Goal: Information Seeking & Learning: Learn about a topic

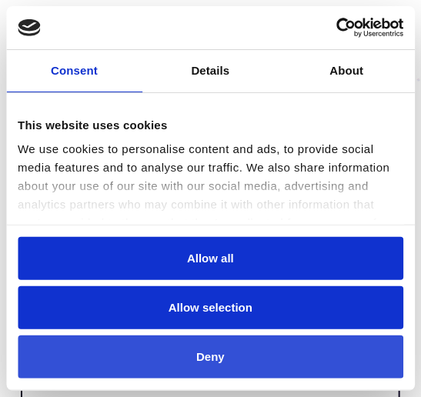
click at [242, 343] on button "Deny" at bounding box center [211, 358] width 386 height 44
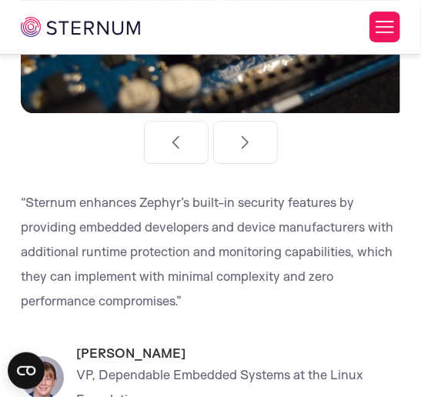
scroll to position [886, 0]
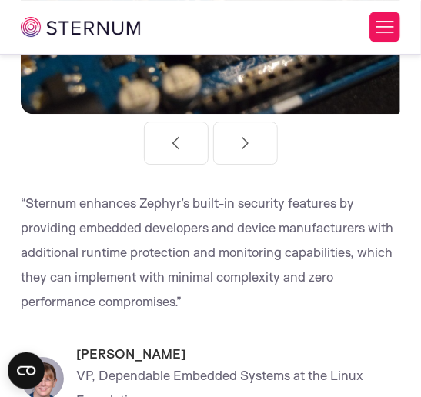
click at [212, 270] on p "“Sternum enhances Zephyr’s built-in security features by providing embedded dev…" at bounding box center [210, 252] width 379 height 123
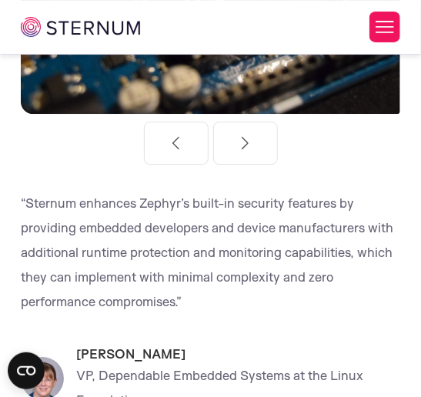
click at [212, 270] on p "“Sternum enhances Zephyr’s built-in security features by providing embedded dev…" at bounding box center [210, 252] width 379 height 123
drag, startPoint x: 212, startPoint y: 270, endPoint x: 256, endPoint y: 280, distance: 45.0
click at [256, 280] on p "“Sternum enhances Zephyr’s built-in security features by providing embedded dev…" at bounding box center [210, 252] width 379 height 123
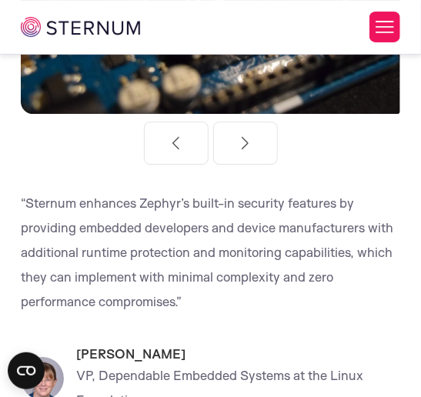
click at [256, 280] on p "“Sternum enhances Zephyr’s built-in security features by providing embedded dev…" at bounding box center [210, 252] width 379 height 123
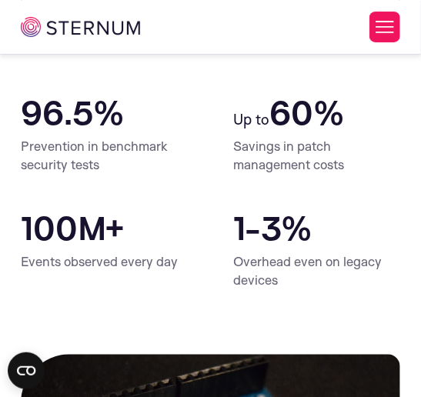
scroll to position [0, 0]
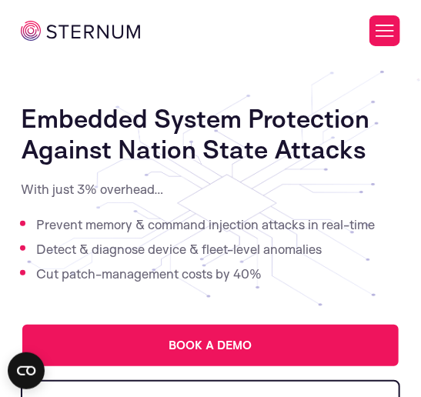
click at [251, 126] on h1 "Embedded System Protection Against Nation State Attacks" at bounding box center [210, 134] width 379 height 62
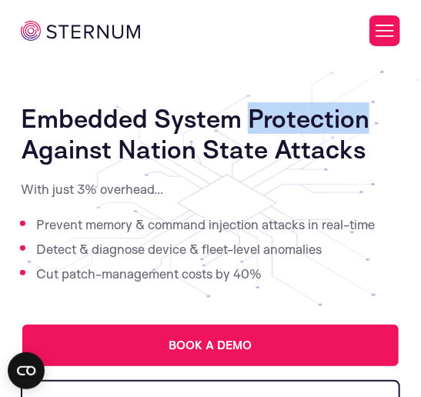
click at [251, 126] on h1 "Embedded System Protection Against Nation State Attacks" at bounding box center [210, 134] width 379 height 62
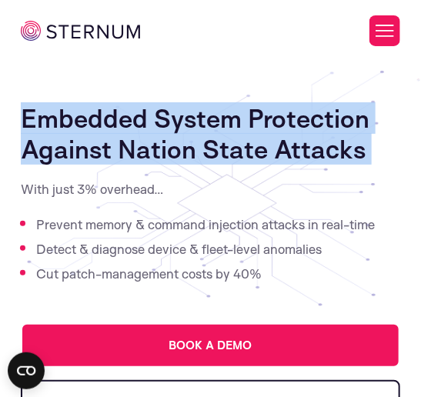
click at [251, 126] on h1 "Embedded System Protection Against Nation State Attacks" at bounding box center [210, 134] width 379 height 62
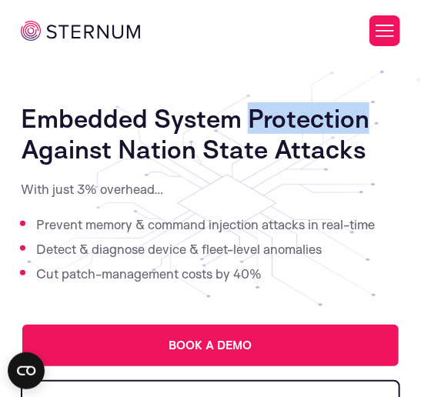
click at [251, 126] on h1 "Embedded System Protection Against Nation State Attacks" at bounding box center [210, 134] width 379 height 62
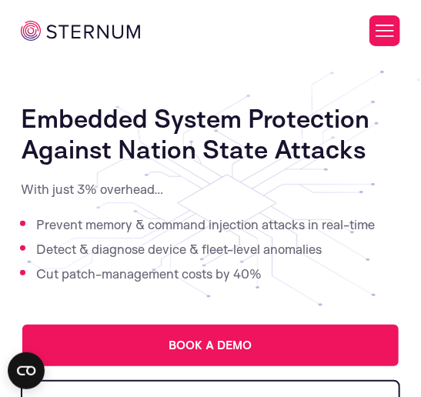
click at [242, 249] on li "Detect & diagnose device & fleet-level anomalies" at bounding box center [217, 249] width 363 height 25
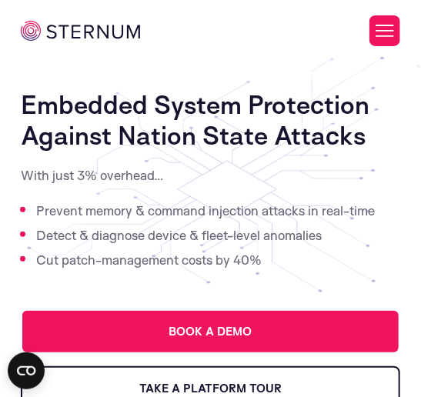
scroll to position [14, 0]
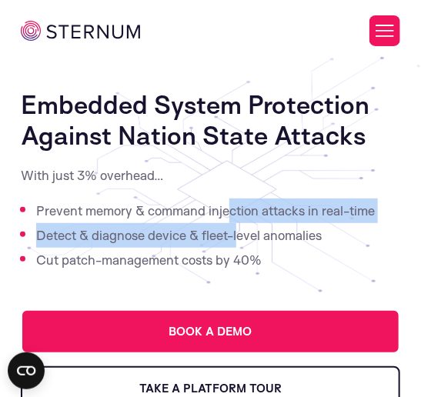
drag, startPoint x: 239, startPoint y: 234, endPoint x: 229, endPoint y: 210, distance: 25.9
click at [229, 210] on ul "Prevent memory & command injection attacks in real-time Detect & diagnose devic…" at bounding box center [210, 236] width 379 height 74
click at [229, 210] on li "Prevent memory & command injection attacks in real-time" at bounding box center [217, 211] width 363 height 25
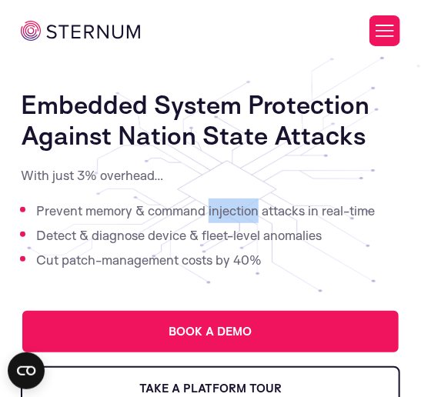
click at [229, 210] on li "Prevent memory & command injection attacks in real-time" at bounding box center [217, 211] width 363 height 25
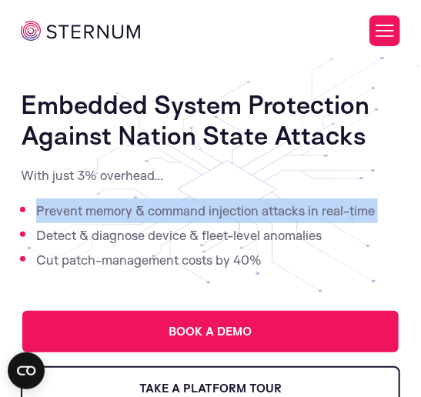
click at [229, 210] on li "Prevent memory & command injection attacks in real-time" at bounding box center [217, 211] width 363 height 25
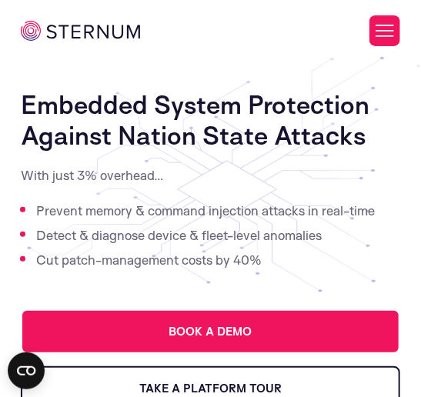
click at [236, 231] on li "Detect & diagnose device & fleet-level anomalies" at bounding box center [217, 235] width 363 height 25
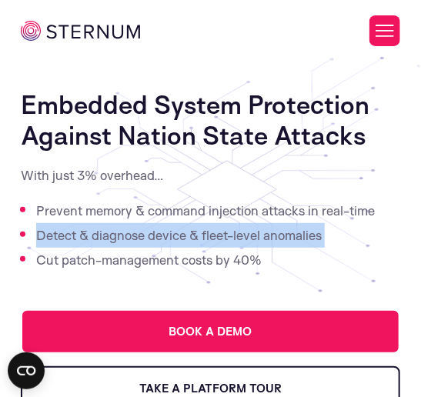
drag, startPoint x: 236, startPoint y: 231, endPoint x: 251, endPoint y: 263, distance: 35.8
click at [251, 263] on ul "Prevent memory & command injection attacks in real-time Detect & diagnose devic…" at bounding box center [210, 236] width 379 height 74
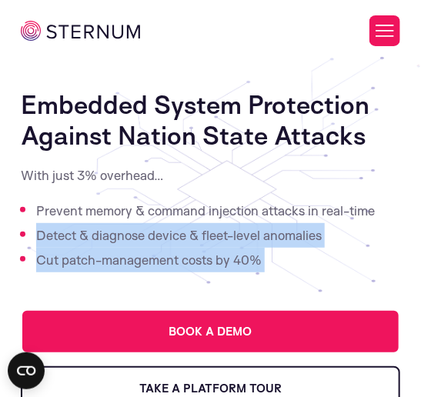
click at [251, 263] on li "Cut patch-management costs by 40%" at bounding box center [217, 260] width 363 height 25
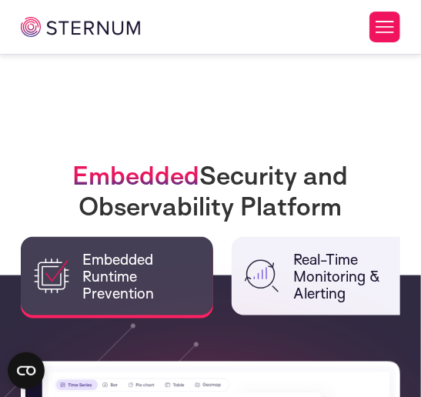
scroll to position [1349, 0]
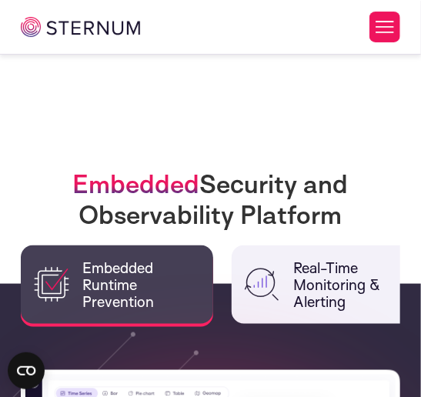
click at [256, 197] on h2 "Embedded Security and Observability Platform" at bounding box center [210, 200] width 379 height 62
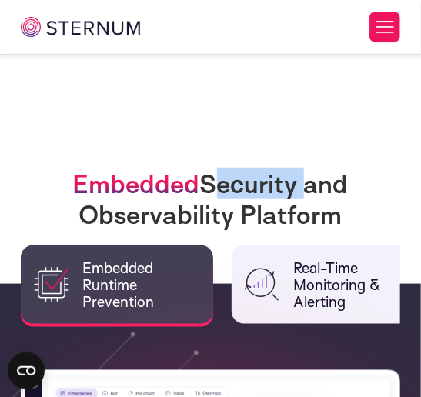
click at [256, 197] on h2 "Embedded Security and Observability Platform" at bounding box center [210, 200] width 379 height 62
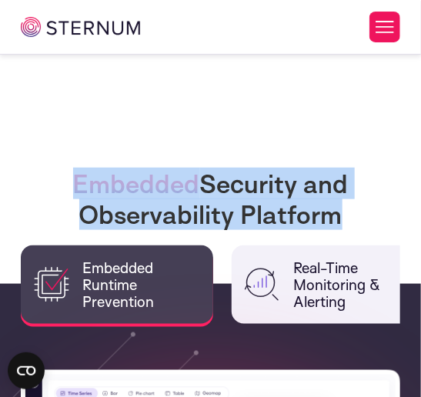
click at [256, 197] on h2 "Embedded Security and Observability Platform" at bounding box center [210, 200] width 379 height 62
copy div "Embedded Security and Observability Platform"
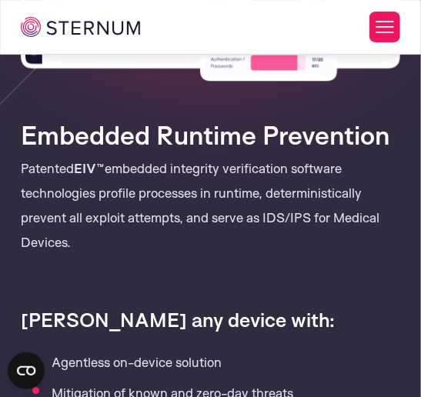
scroll to position [1915, 0]
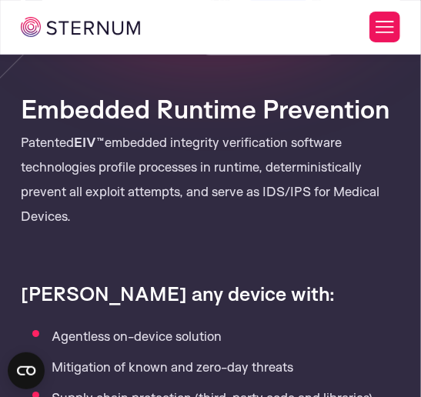
click at [262, 221] on p "Patented EIV™ embedded integrity verification software technologies profile pro…" at bounding box center [210, 191] width 379 height 122
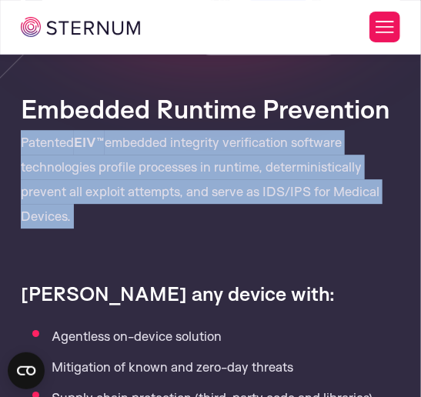
click at [262, 221] on p "Patented EIV™ embedded integrity verification software technologies profile pro…" at bounding box center [210, 191] width 379 height 122
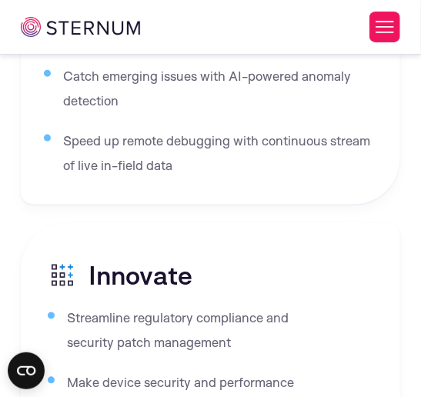
scroll to position [3681, 0]
